Goal: Task Accomplishment & Management: Manage account settings

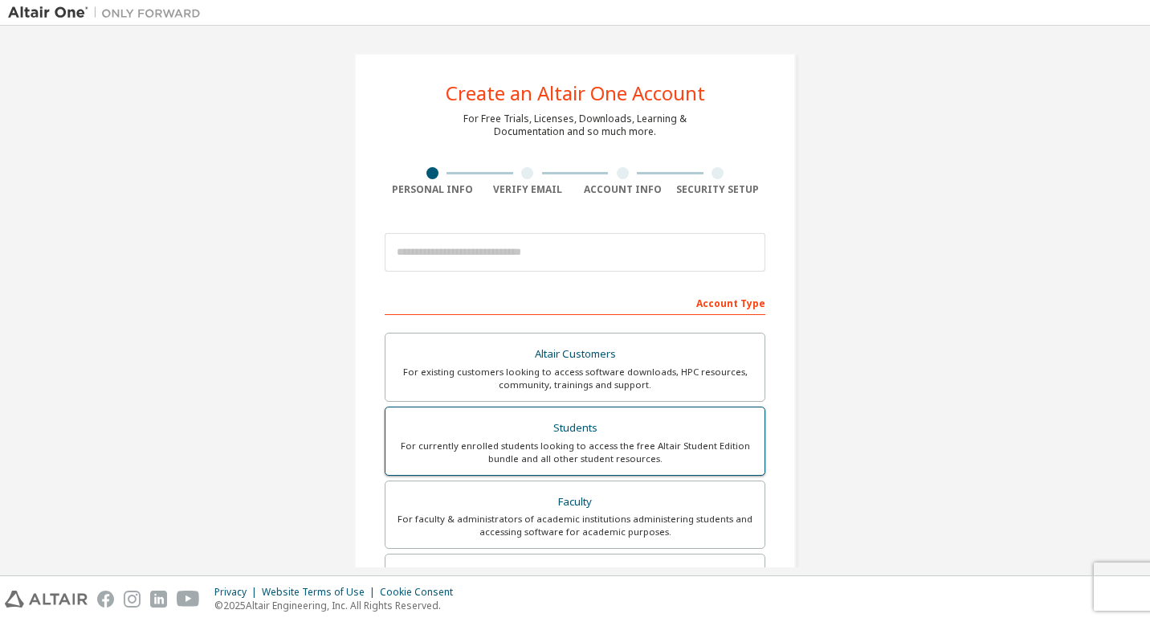
click at [625, 439] on div "For currently enrolled students looking to access the free Altair Student Editi…" at bounding box center [575, 452] width 360 height 26
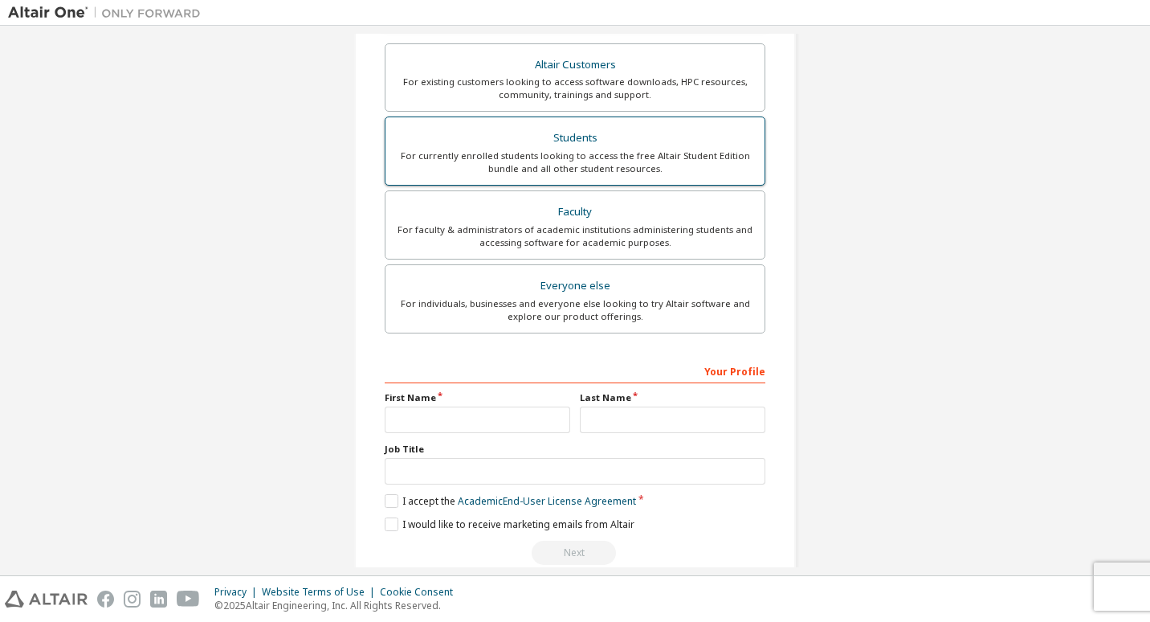
scroll to position [359, 0]
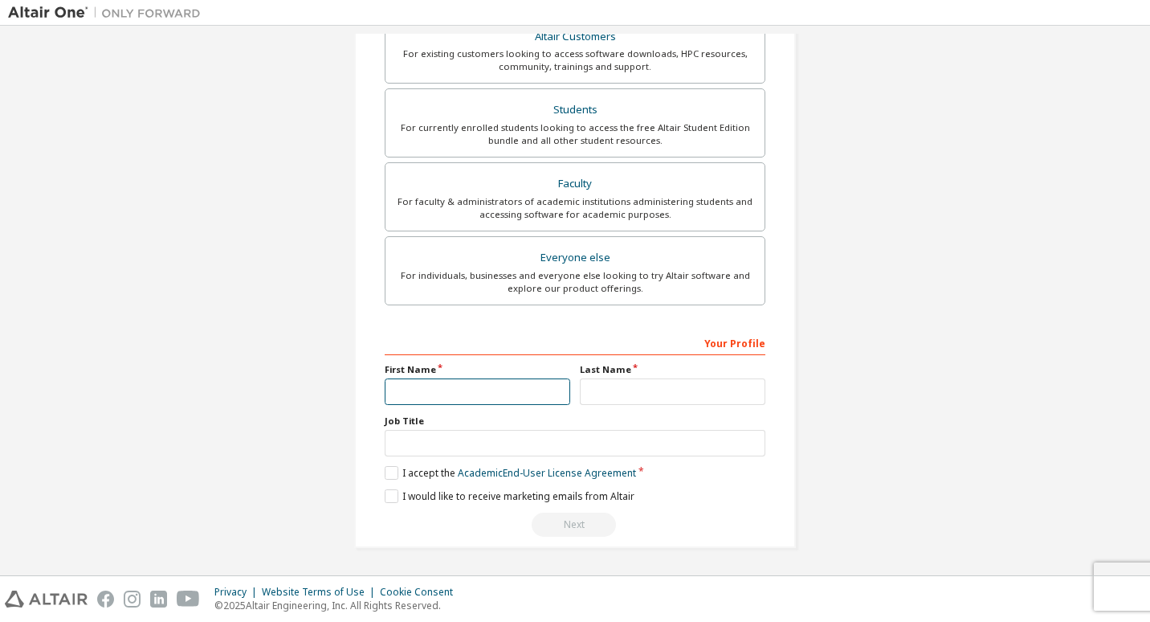
click at [516, 402] on input "text" at bounding box center [478, 391] width 186 height 27
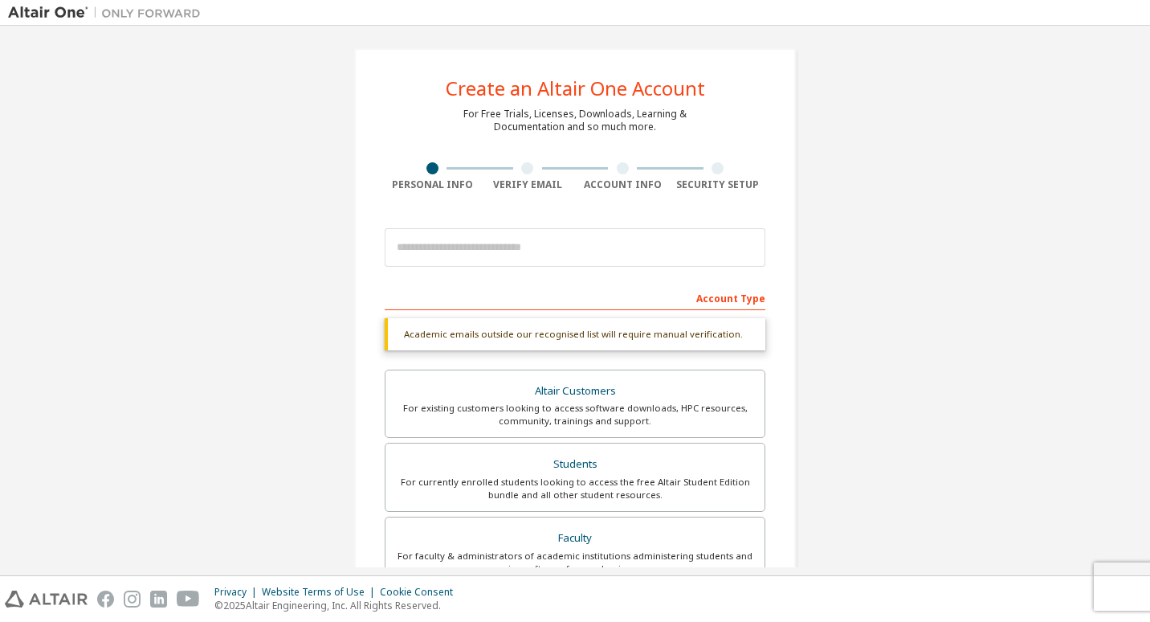
scroll to position [4, 0]
click at [731, 298] on div "Account Type" at bounding box center [575, 298] width 381 height 26
click at [525, 256] on input "email" at bounding box center [575, 248] width 381 height 39
type input "**********"
type input "*******"
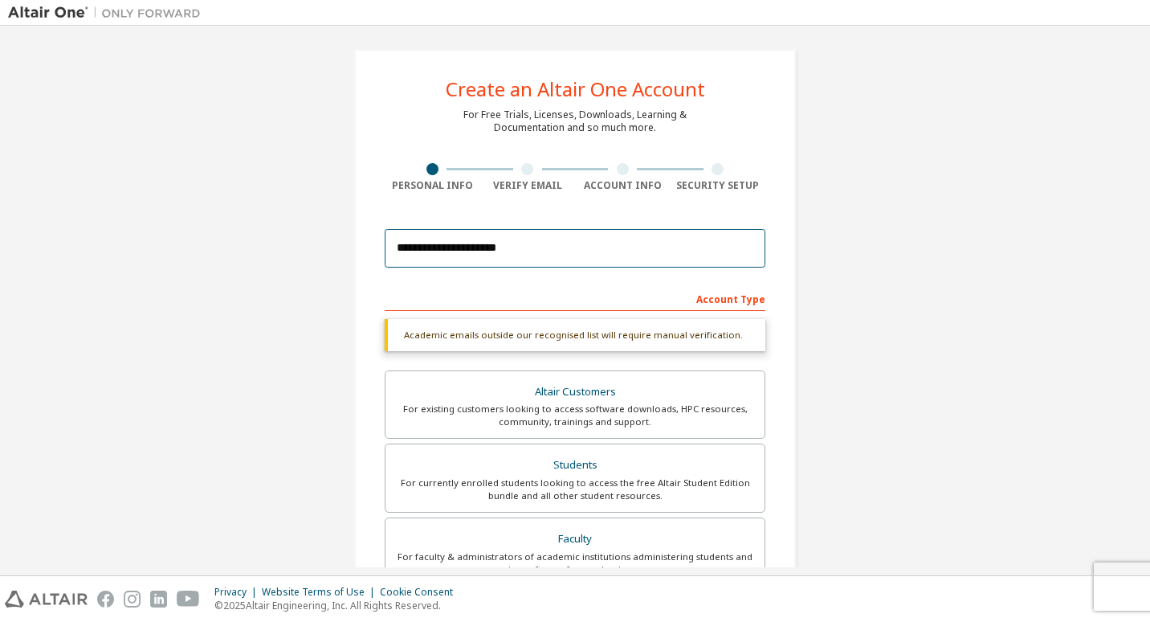
type input "*"
type input "**********"
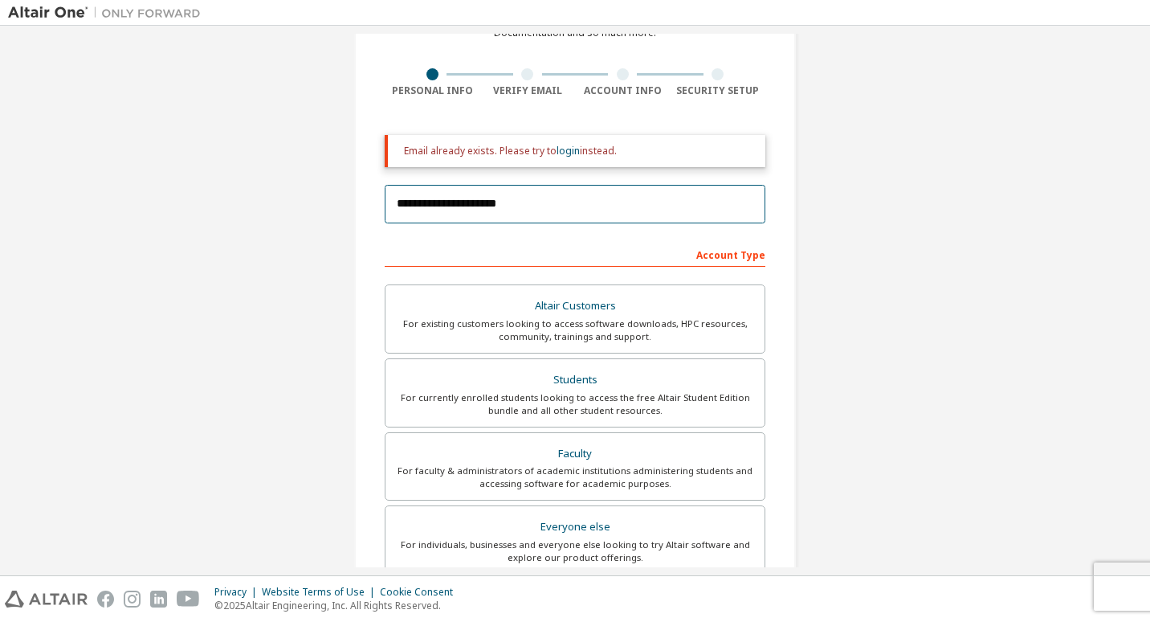
scroll to position [129, 0]
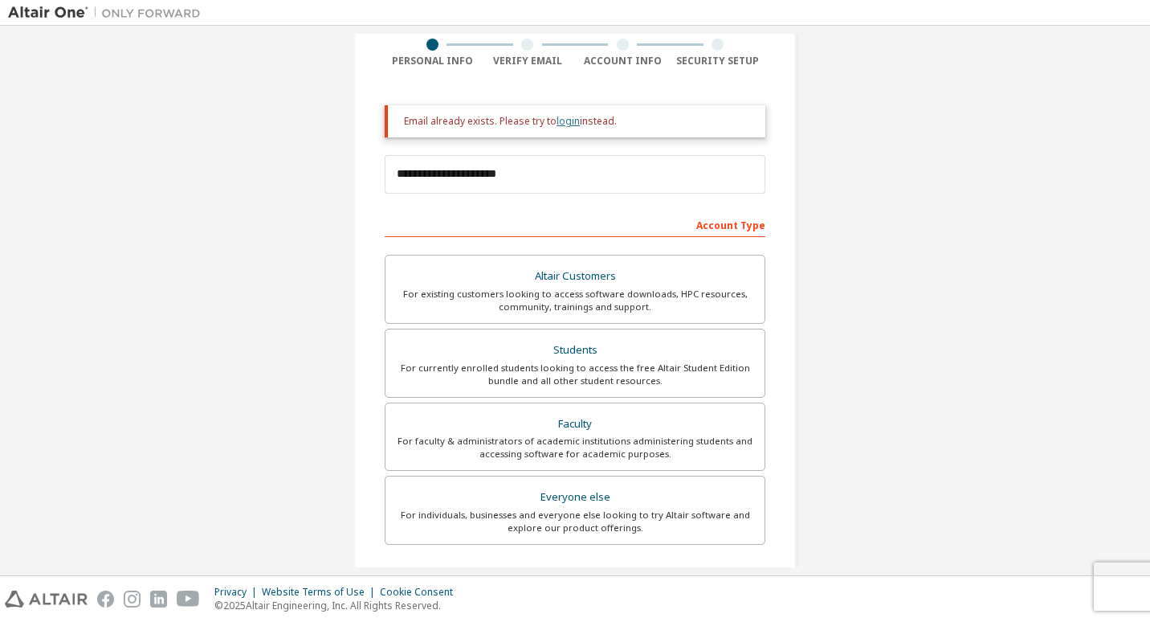
click at [565, 123] on link "login" at bounding box center [568, 121] width 23 height 14
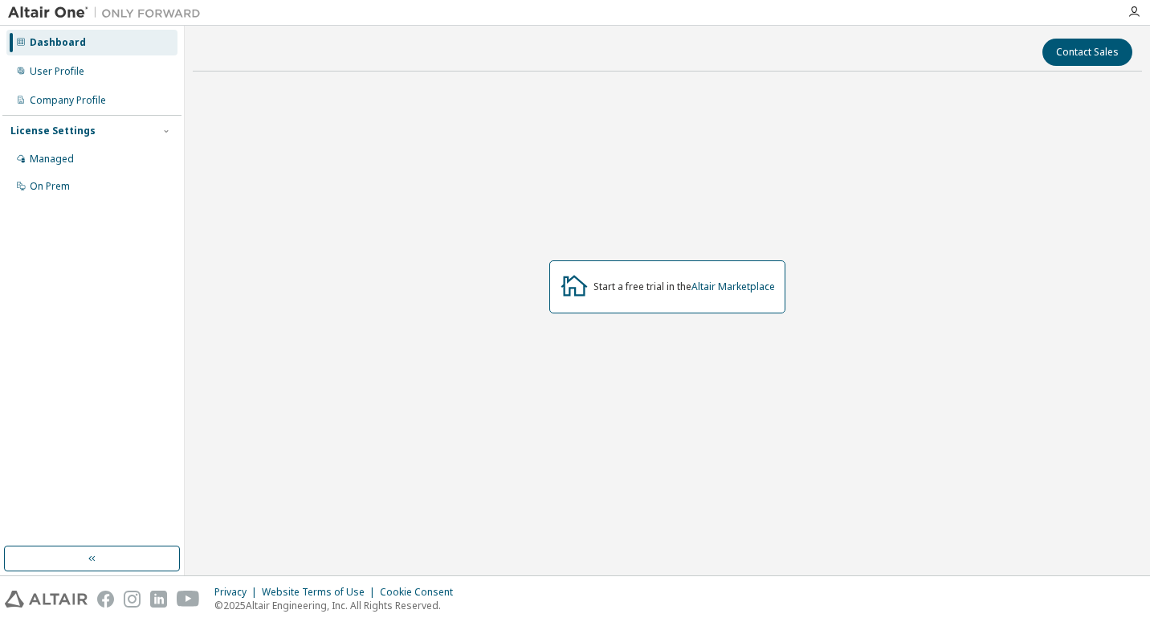
click at [630, 287] on div "Start a free trial in the Altair Marketplace" at bounding box center [685, 286] width 182 height 13
click at [1086, 59] on button "Contact Sales" at bounding box center [1088, 52] width 90 height 27
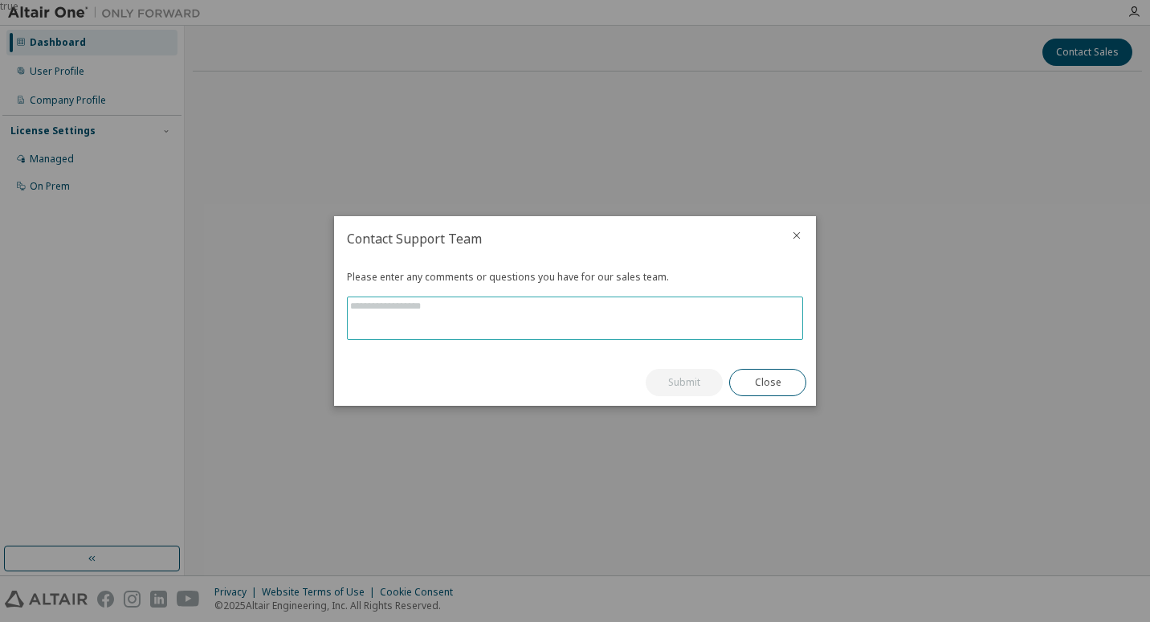
click at [485, 316] on textarea at bounding box center [575, 318] width 455 height 42
click at [759, 381] on button "Close" at bounding box center [767, 382] width 77 height 27
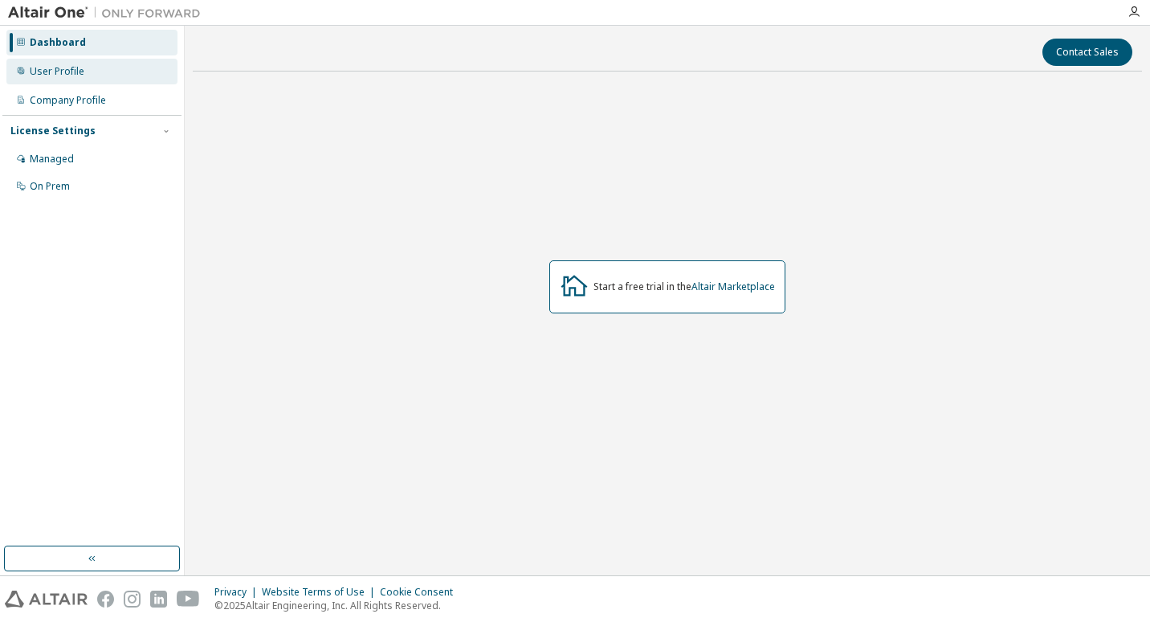
click at [78, 59] on div "User Profile" at bounding box center [91, 72] width 171 height 26
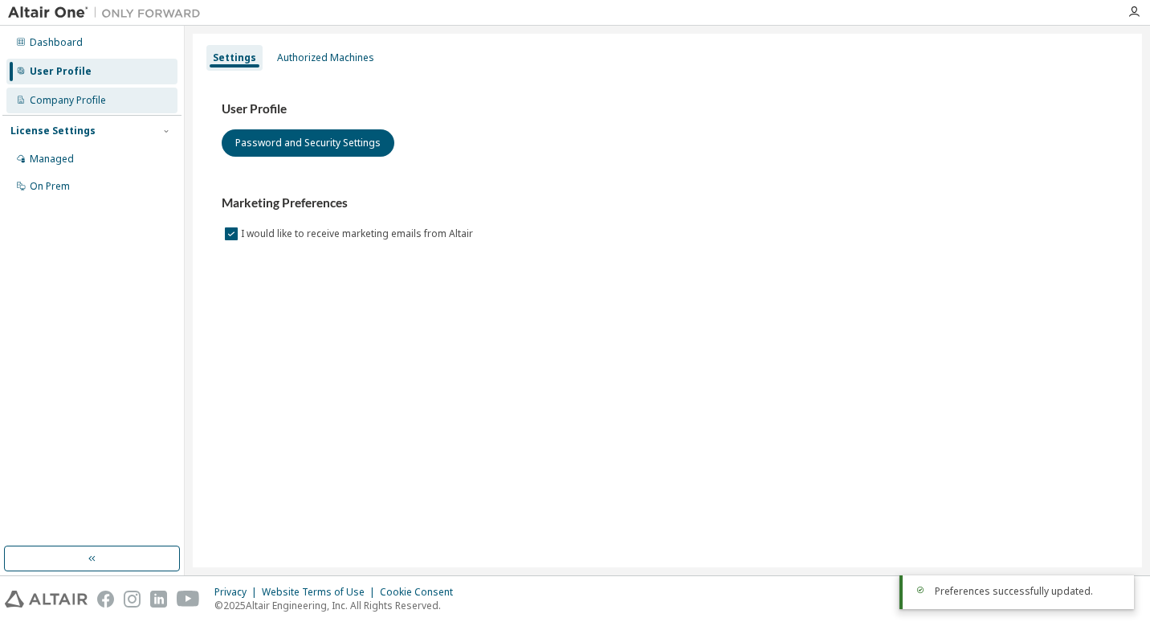
click at [81, 109] on div "Company Profile" at bounding box center [91, 101] width 171 height 26
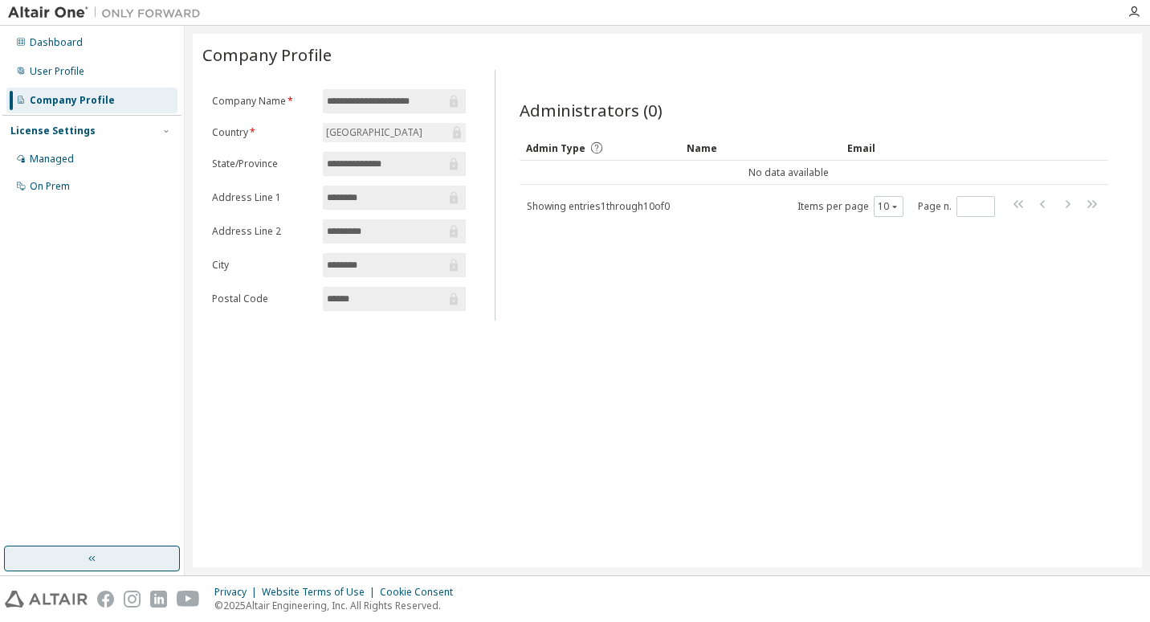
click at [96, 557] on icon "button" at bounding box center [92, 558] width 13 height 13
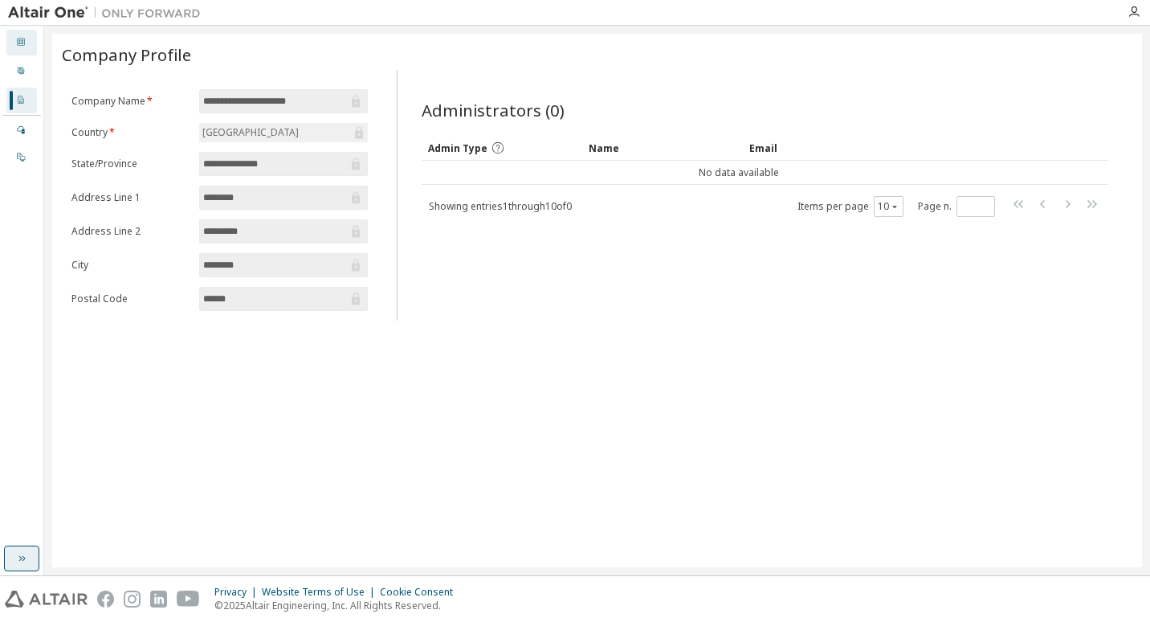
click at [22, 46] on icon at bounding box center [21, 42] width 10 height 10
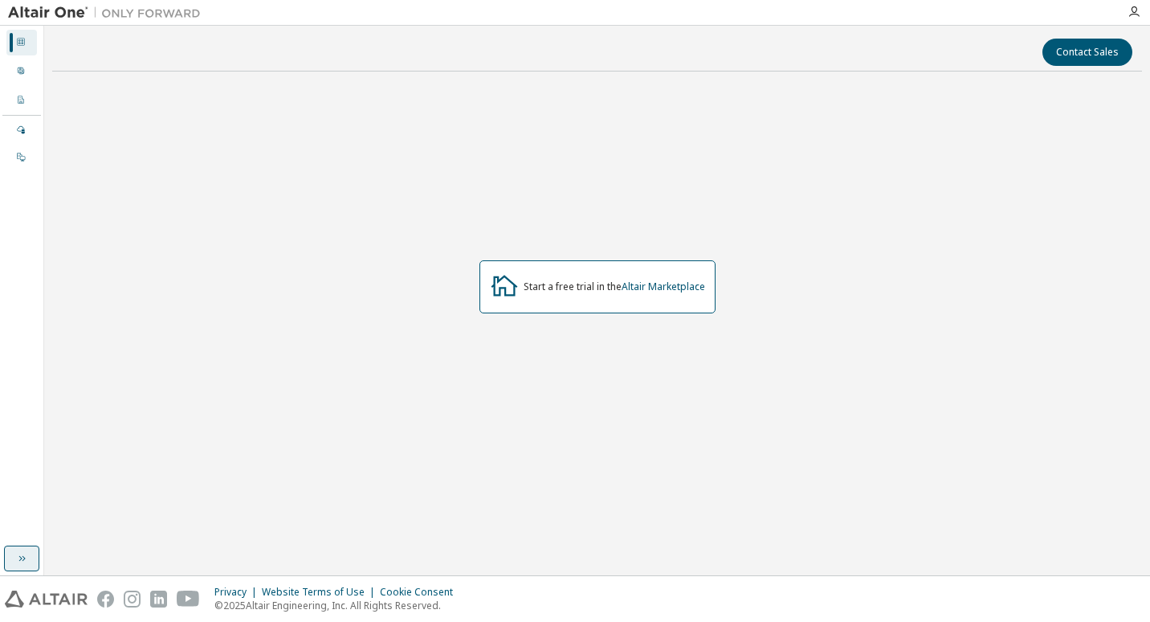
drag, startPoint x: 25, startPoint y: 96, endPoint x: 14, endPoint y: 48, distance: 48.5
click at [14, 48] on div "Dashboard User Profile Company Profile License Settings Managed On Prem" at bounding box center [21, 100] width 39 height 144
click at [22, 68] on icon at bounding box center [21, 71] width 10 height 10
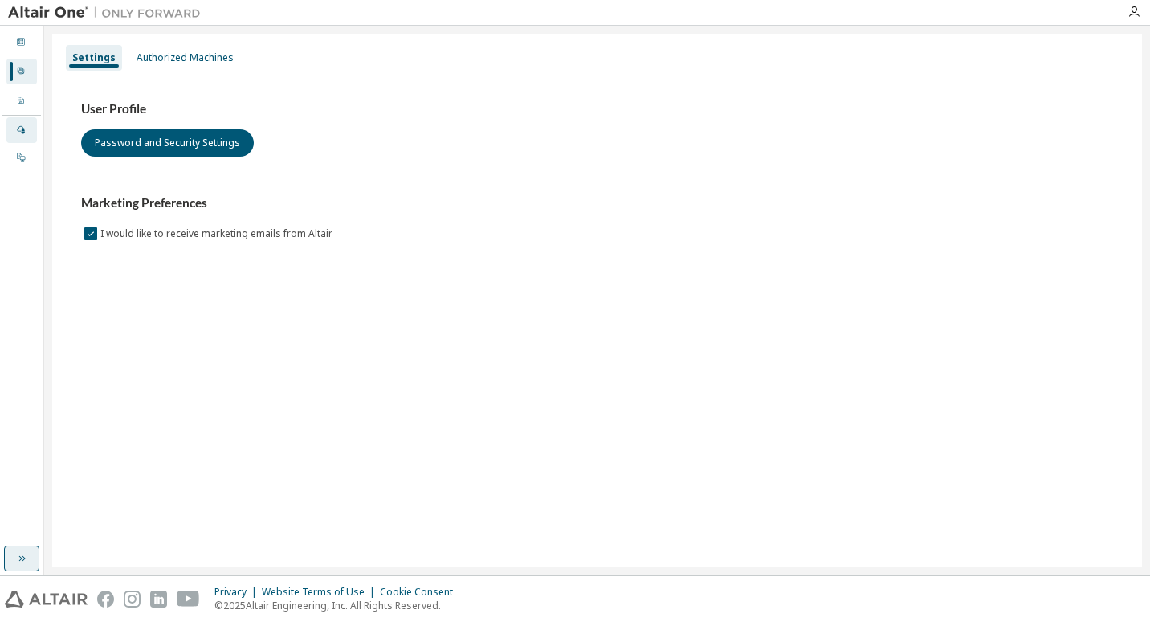
click at [19, 121] on div "Managed" at bounding box center [21, 130] width 31 height 26
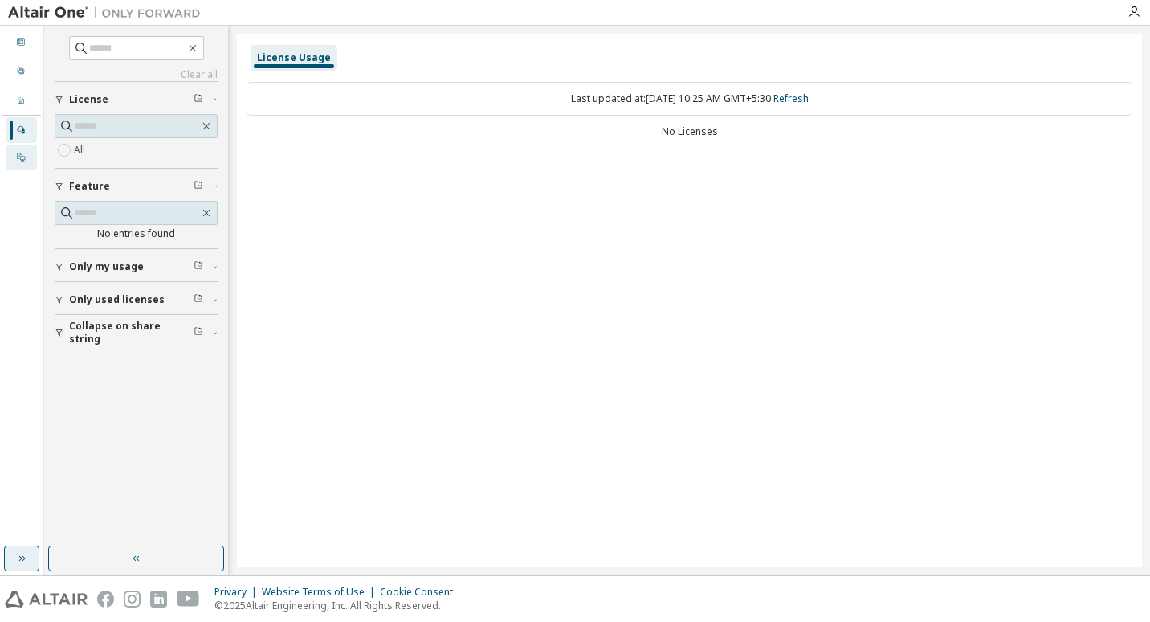
click at [27, 164] on div "On Prem" at bounding box center [21, 158] width 31 height 26
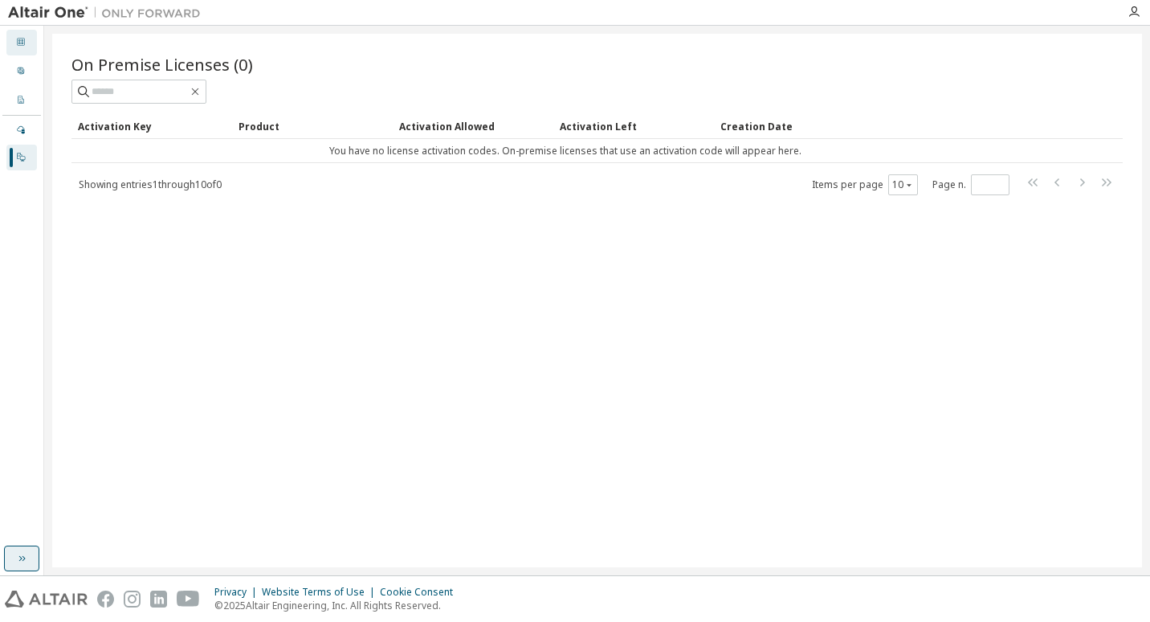
click at [16, 32] on div "Dashboard" at bounding box center [21, 43] width 31 height 26
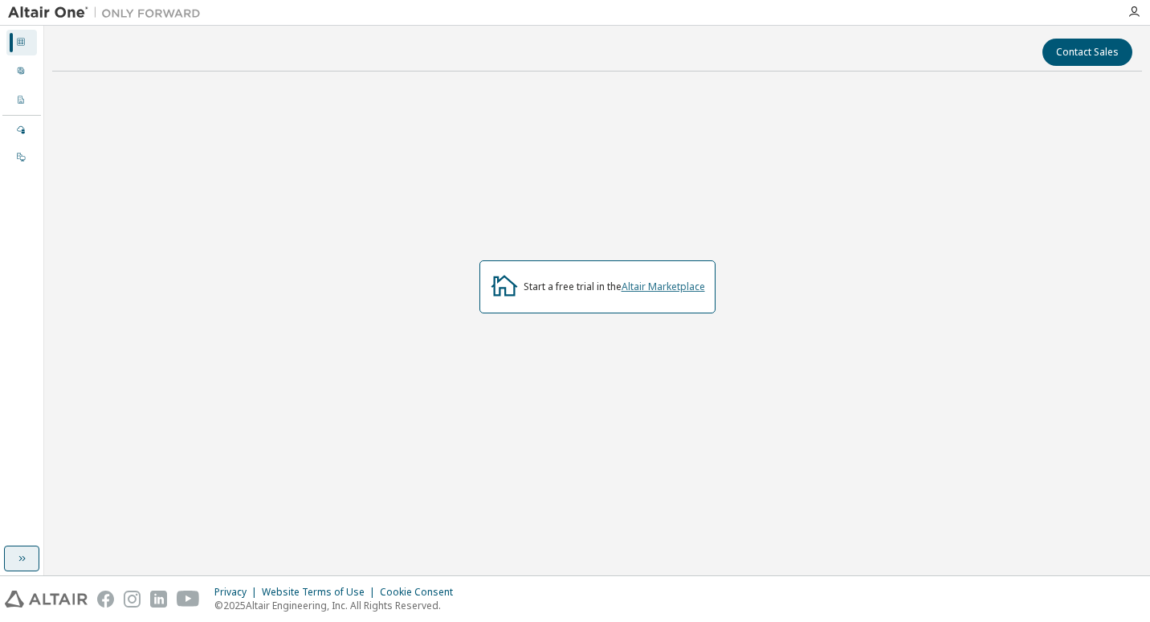
click at [651, 284] on link "Altair Marketplace" at bounding box center [664, 287] width 84 height 14
